Goal: Information Seeking & Learning: Learn about a topic

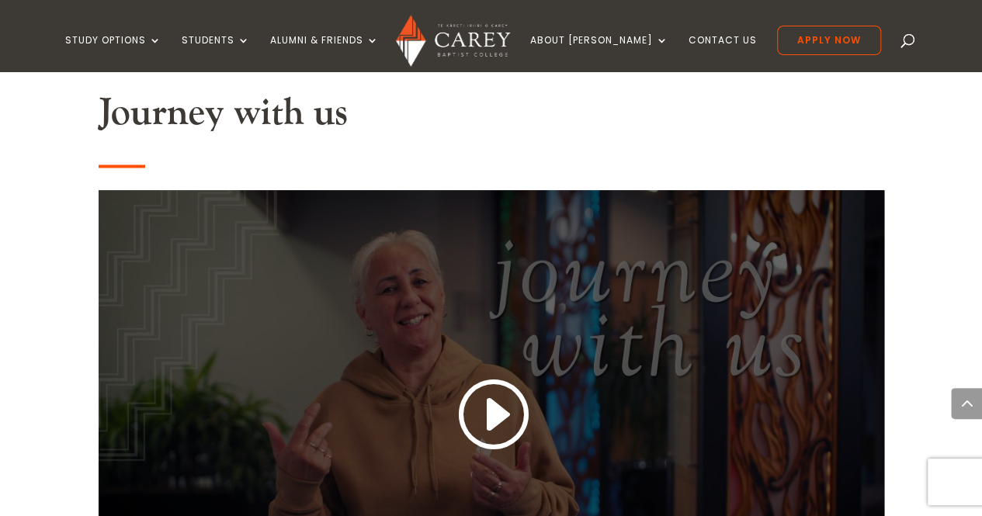
scroll to position [1319, 0]
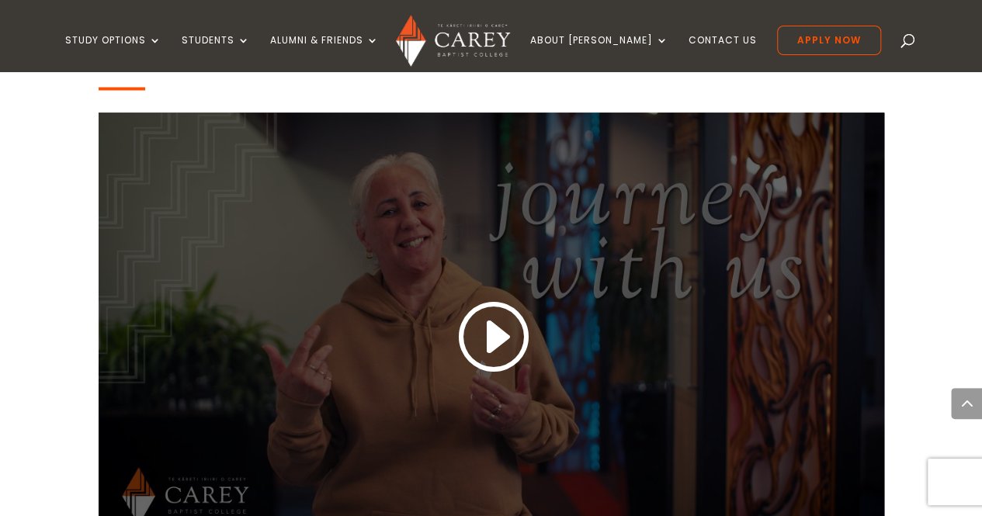
click at [480, 328] on link at bounding box center [491, 336] width 75 height 81
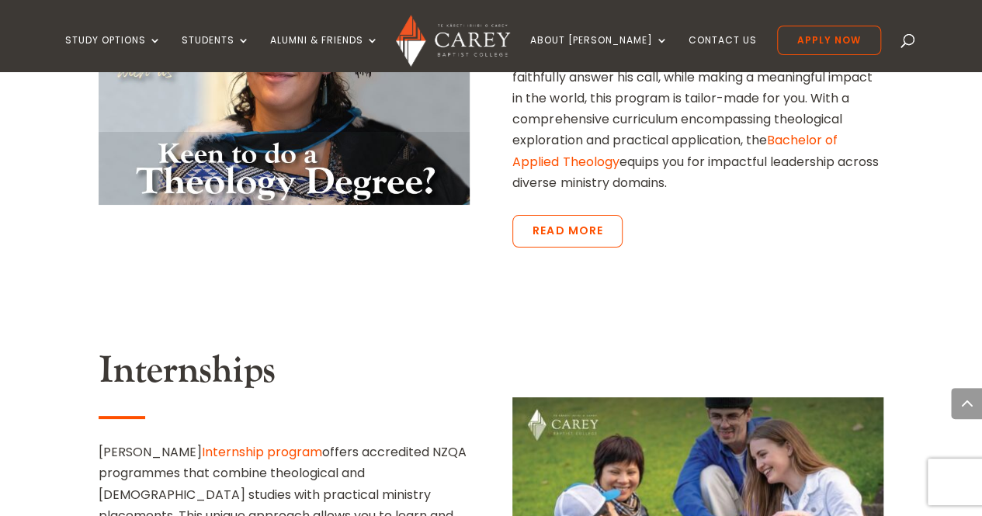
scroll to position [2615, 0]
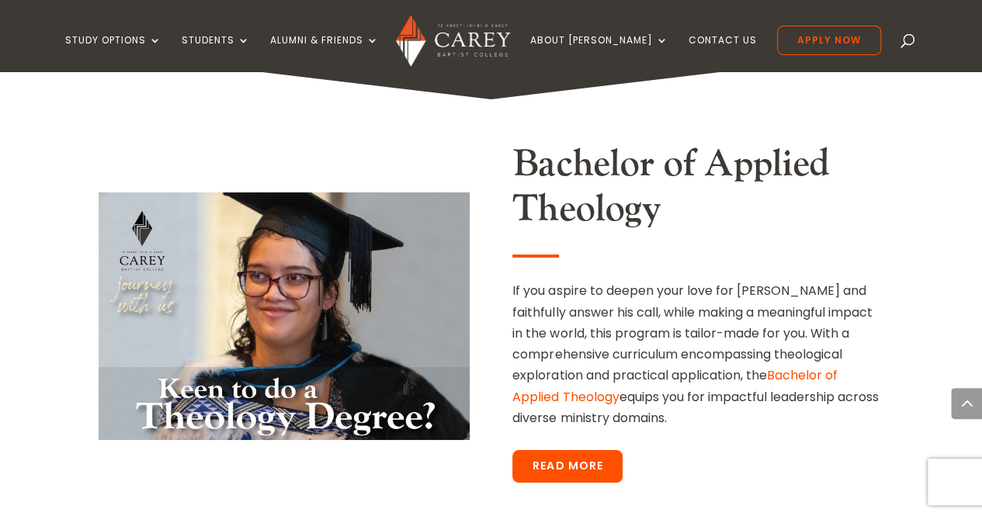
click at [553, 450] on link "Read More" at bounding box center [567, 466] width 110 height 33
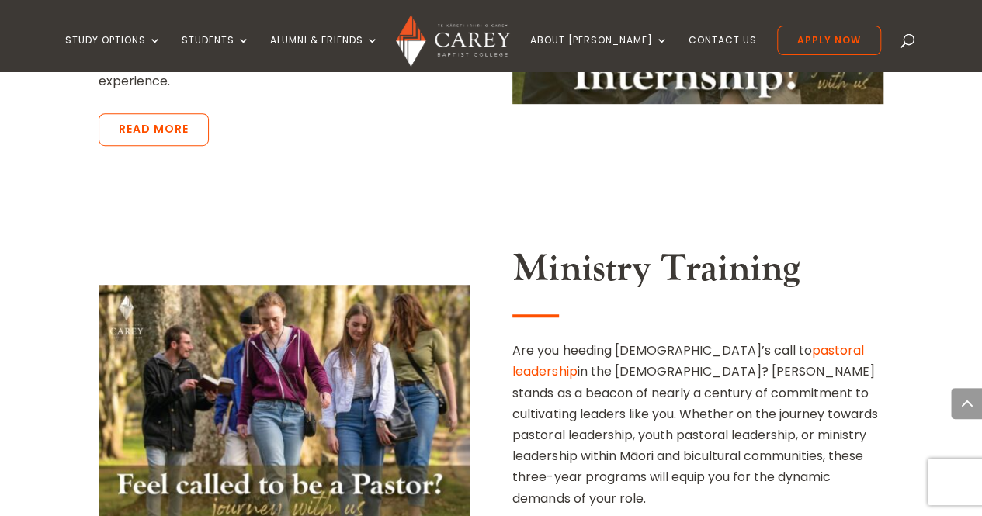
scroll to position [3391, 0]
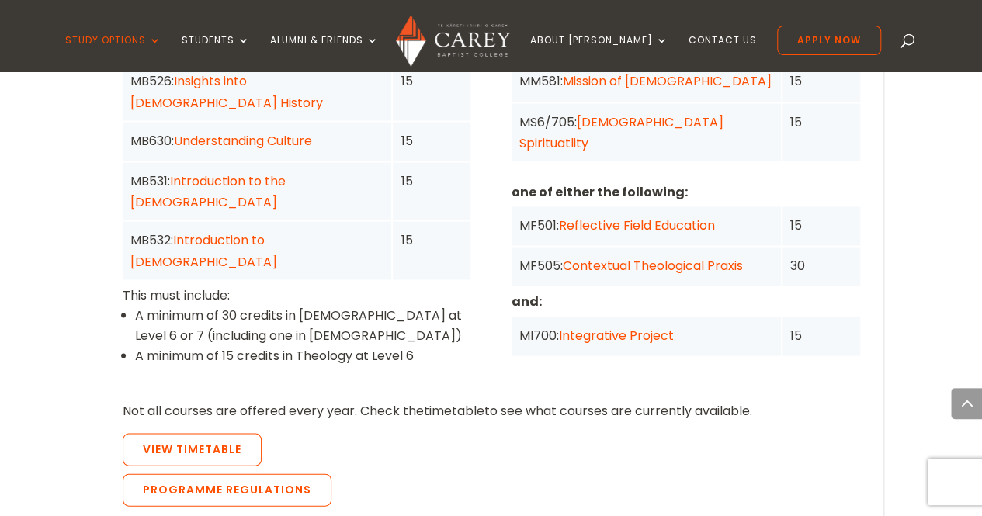
scroll to position [1397, 0]
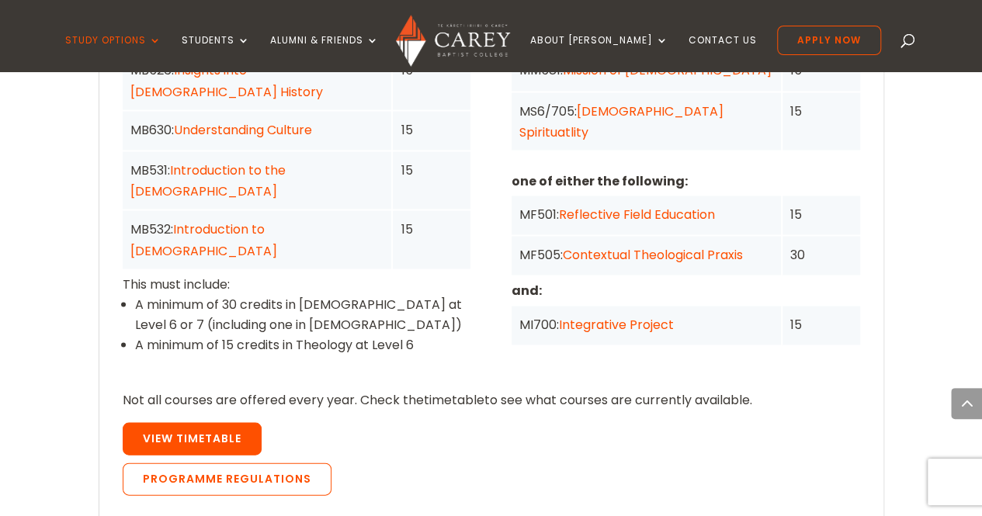
click at [245, 422] on link "View Timetable" at bounding box center [192, 438] width 139 height 33
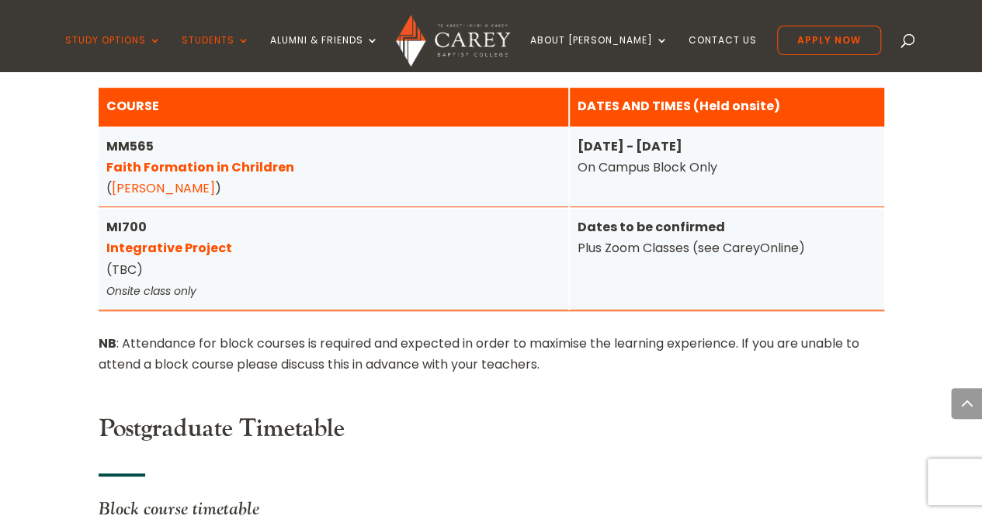
scroll to position [6331, 0]
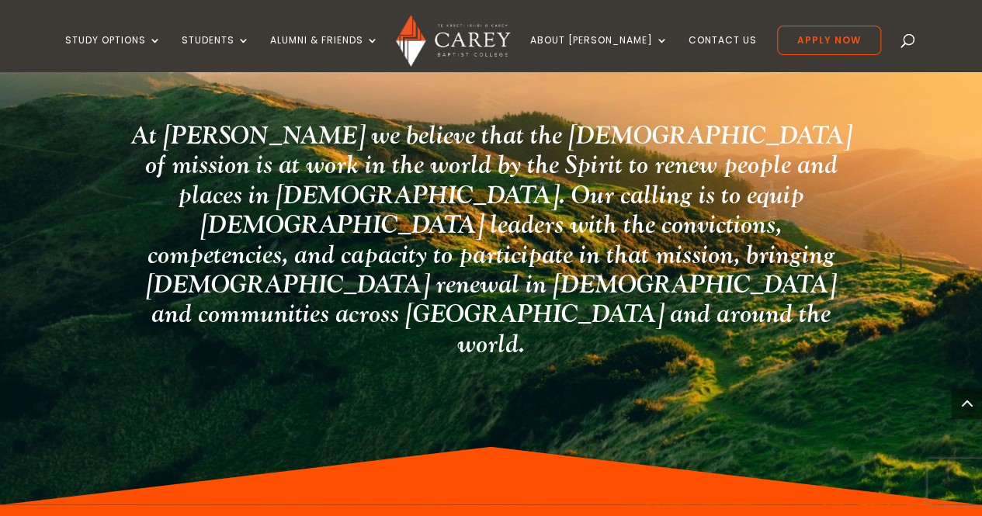
scroll to position [2082, 0]
